Goal: Navigation & Orientation: Find specific page/section

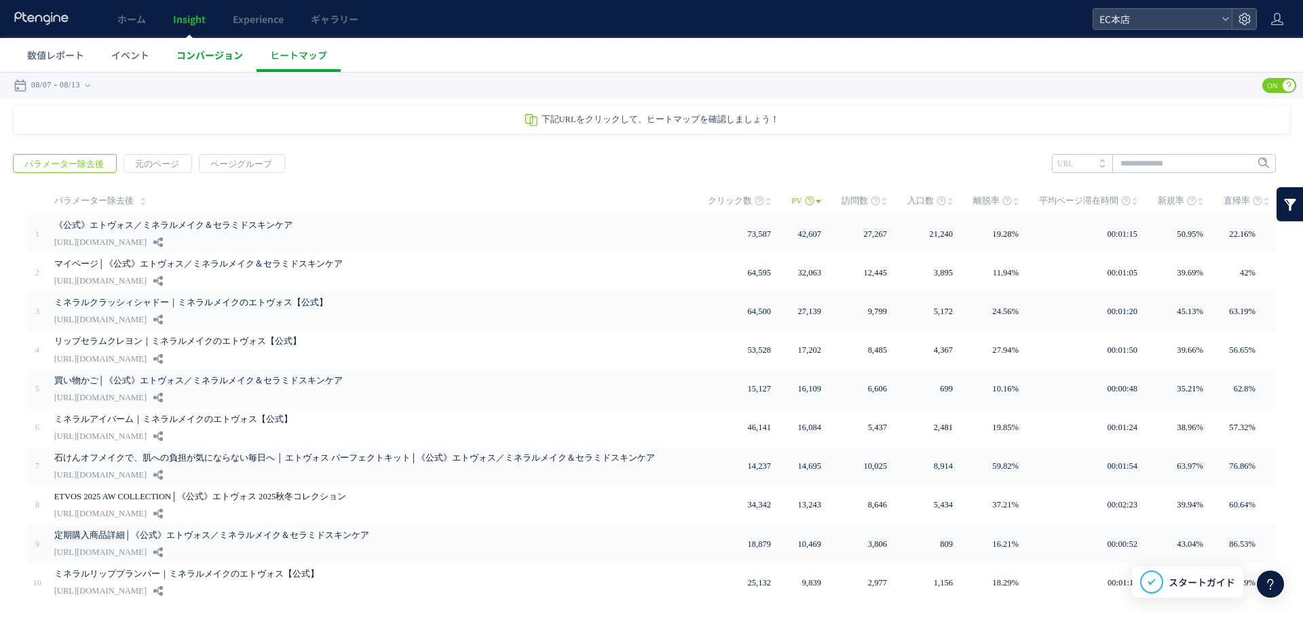
click at [225, 56] on span "コンバージョン" at bounding box center [210, 55] width 67 height 14
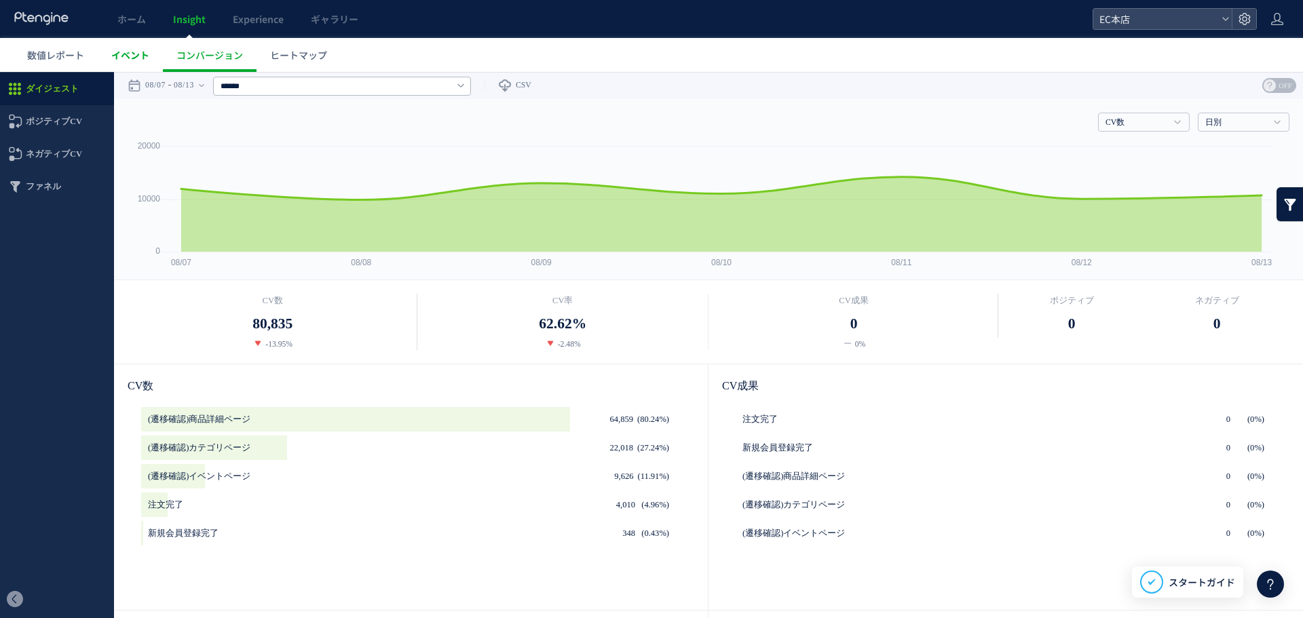
click at [145, 55] on span "イベント" at bounding box center [130, 55] width 38 height 14
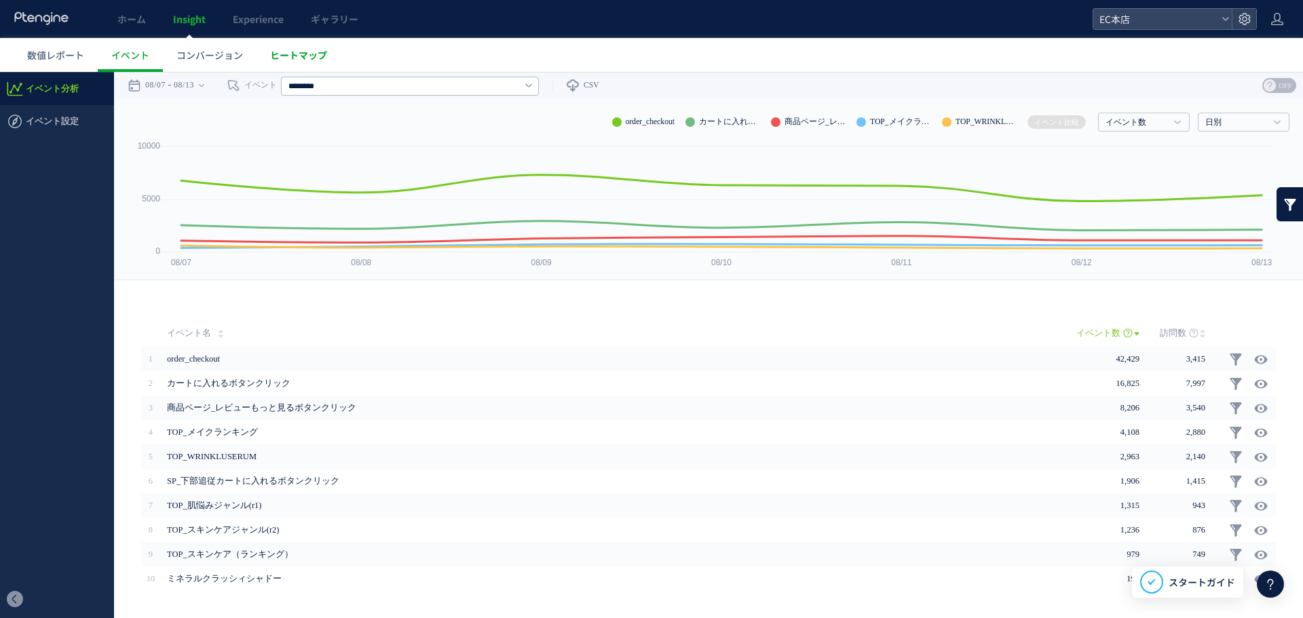
click at [280, 48] on link "ヒートマップ" at bounding box center [299, 55] width 84 height 34
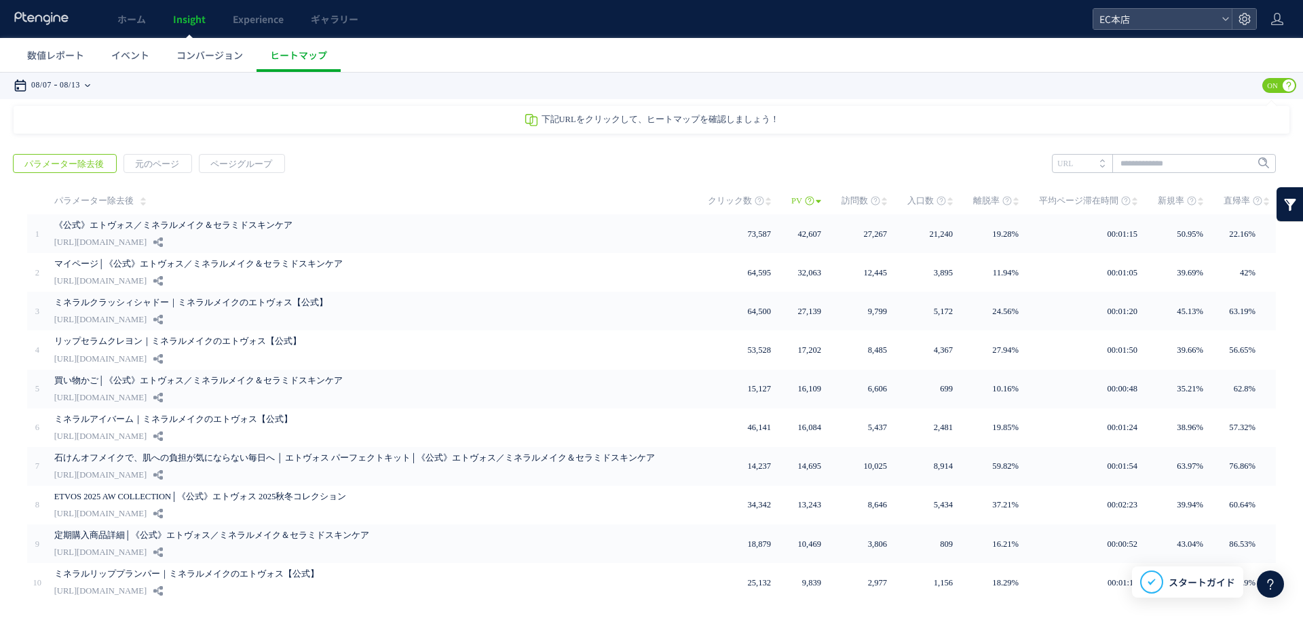
click at [99, 84] on div "08/07 08/13" at bounding box center [57, 85] width 86 height 27
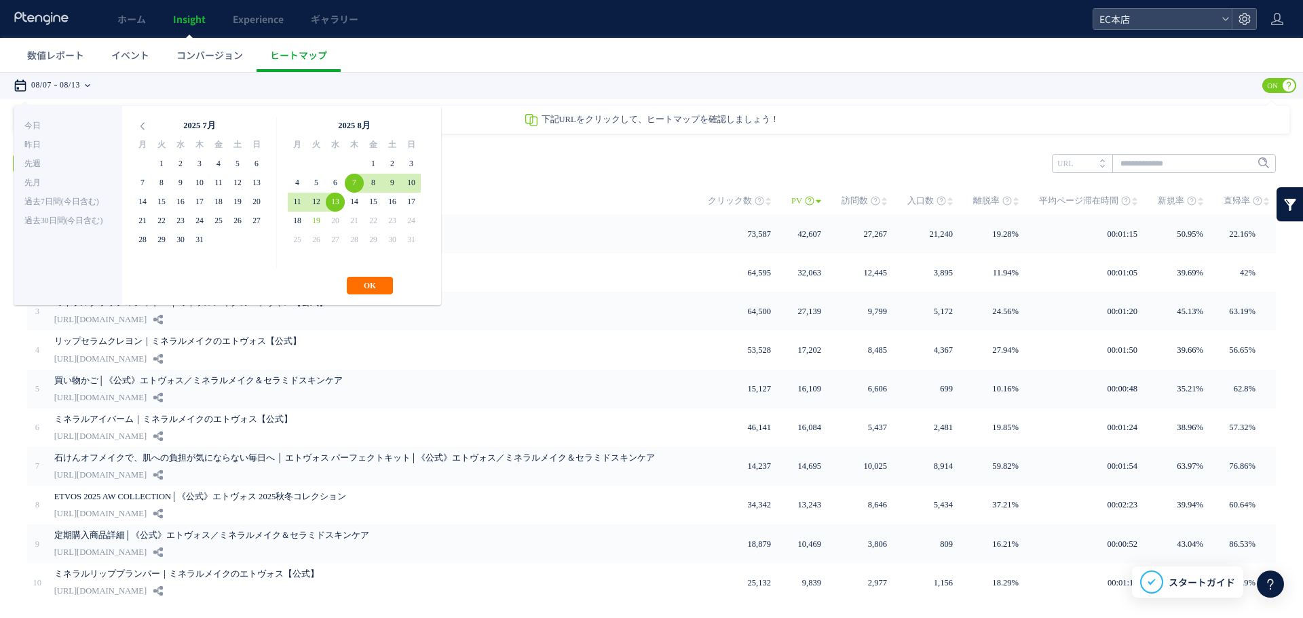
click at [99, 84] on div "08/07 08/13" at bounding box center [57, 85] width 86 height 27
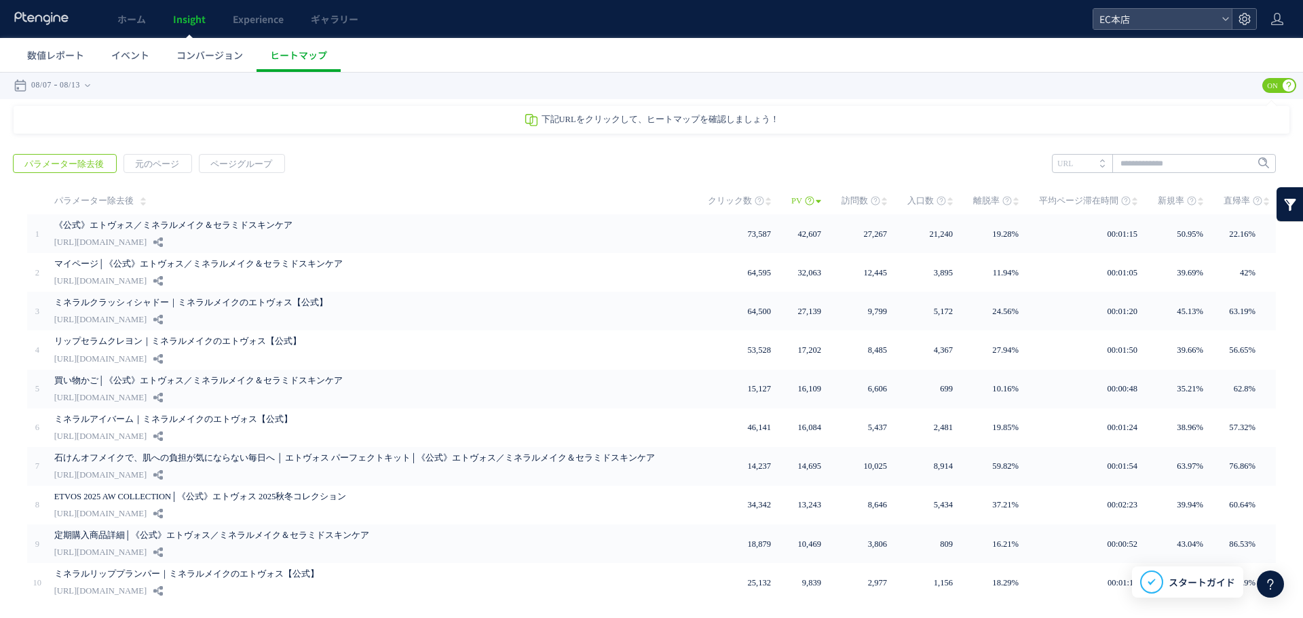
click at [1250, 18] on use at bounding box center [1245, 19] width 12 height 12
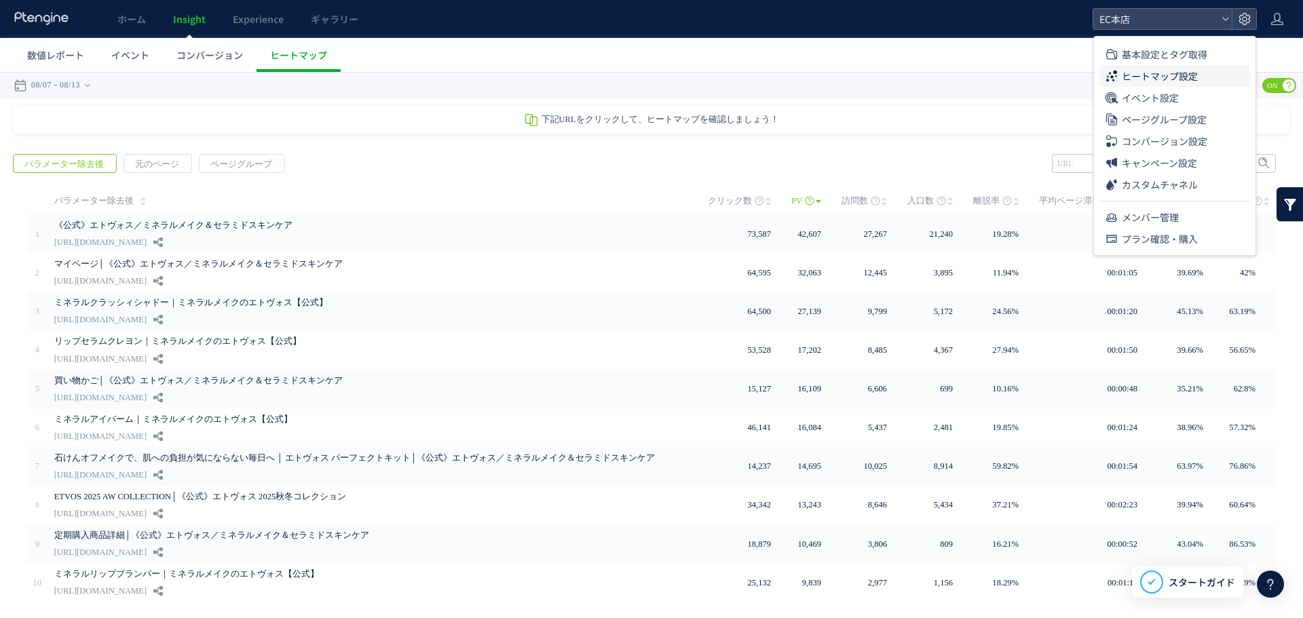
click at [1175, 74] on span "ヒートマップ設定" at bounding box center [1160, 76] width 76 height 22
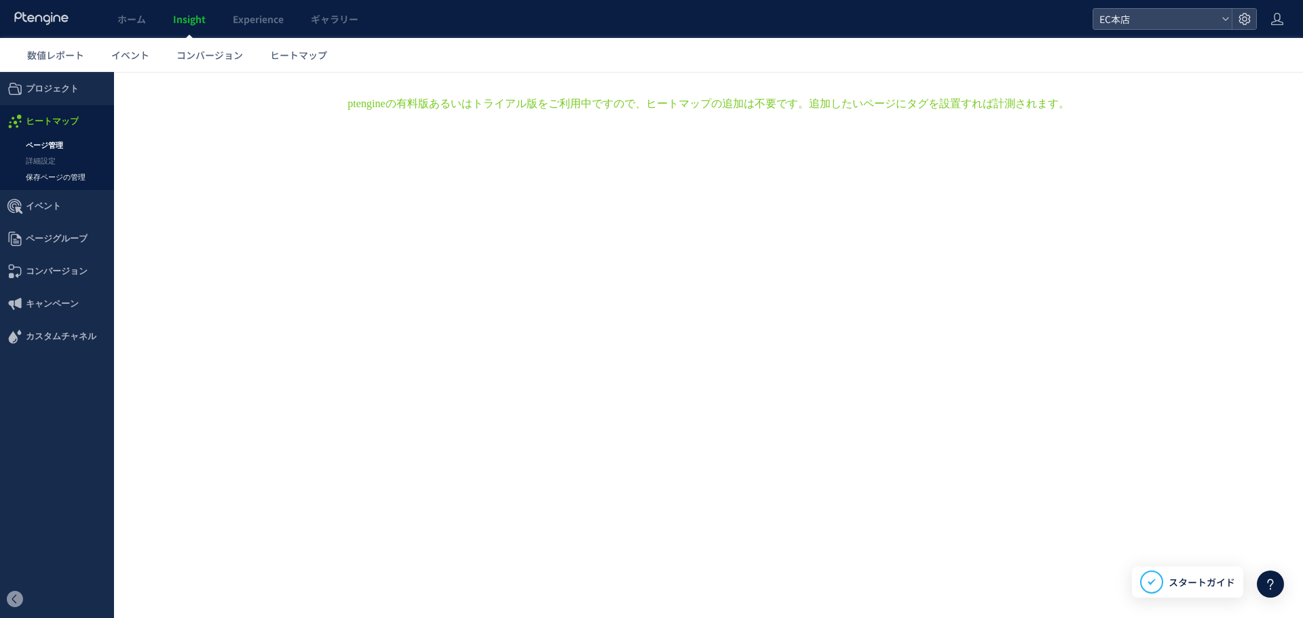
click at [80, 178] on link "保存ページの管理" at bounding box center [57, 178] width 114 height 16
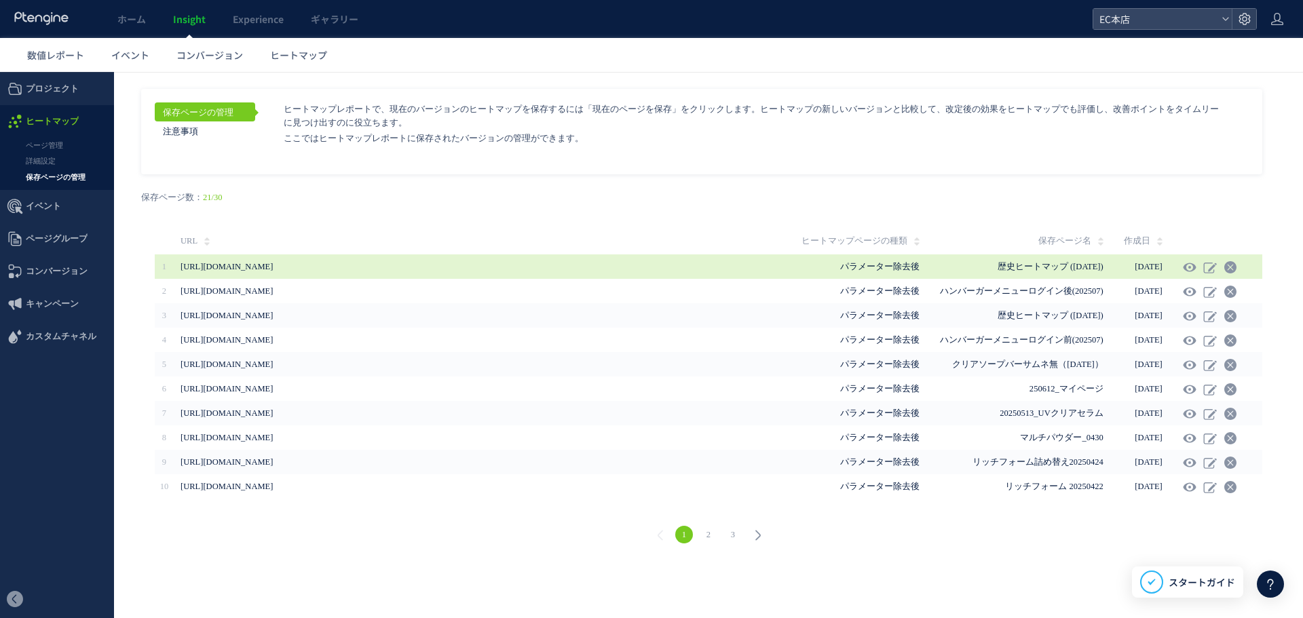
drag, startPoint x: 183, startPoint y: 265, endPoint x: 398, endPoint y: 269, distance: 215.2
click at [398, 269] on span "[URL][DOMAIN_NAME]" at bounding box center [402, 267] width 443 height 24
copy span "[URL][DOMAIN_NAME]"
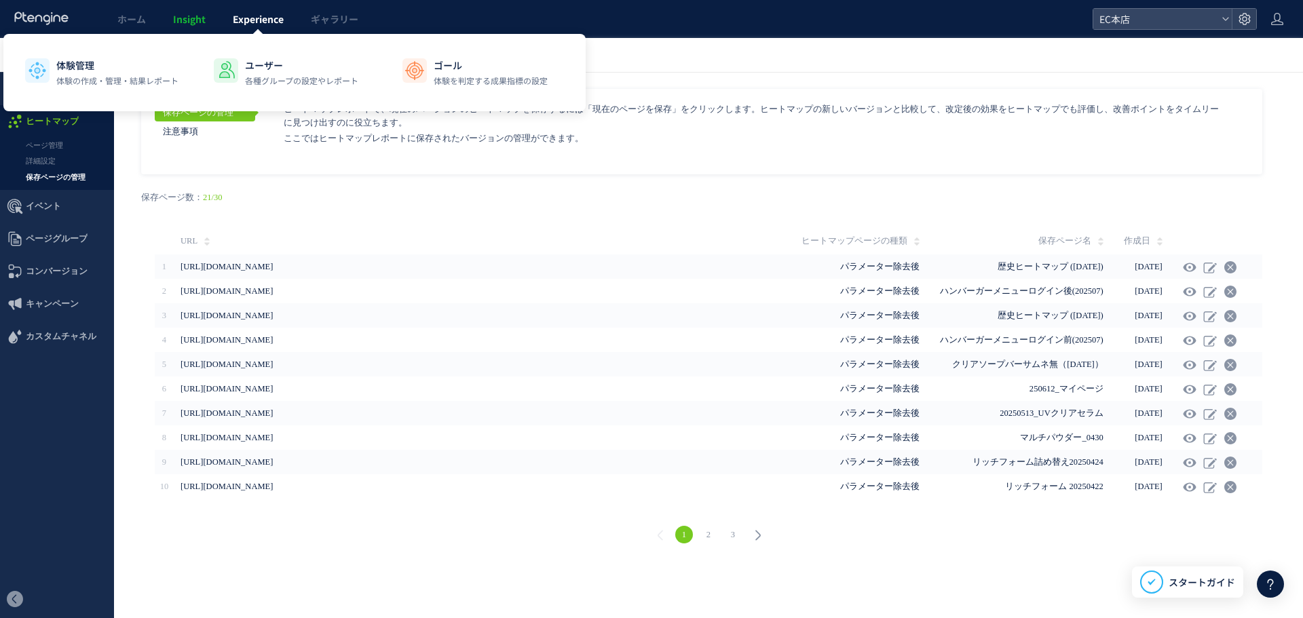
click at [260, 24] on span "Experience" at bounding box center [258, 19] width 51 height 14
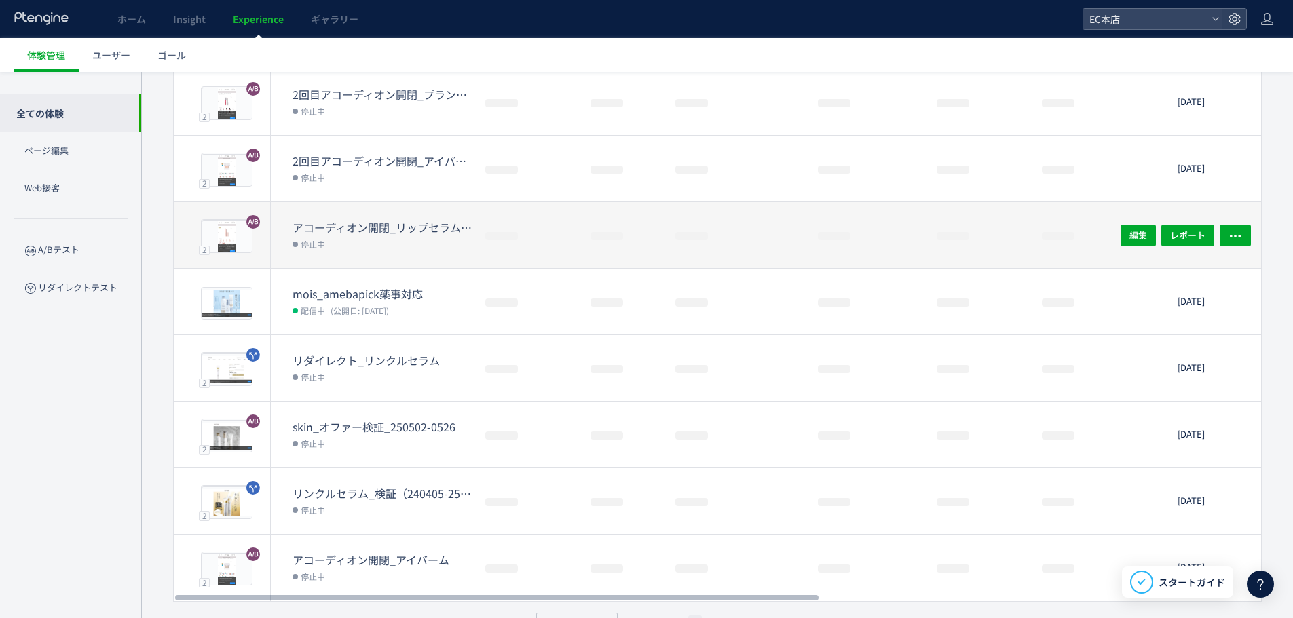
scroll to position [319, 0]
